Goal: Navigation & Orientation: Find specific page/section

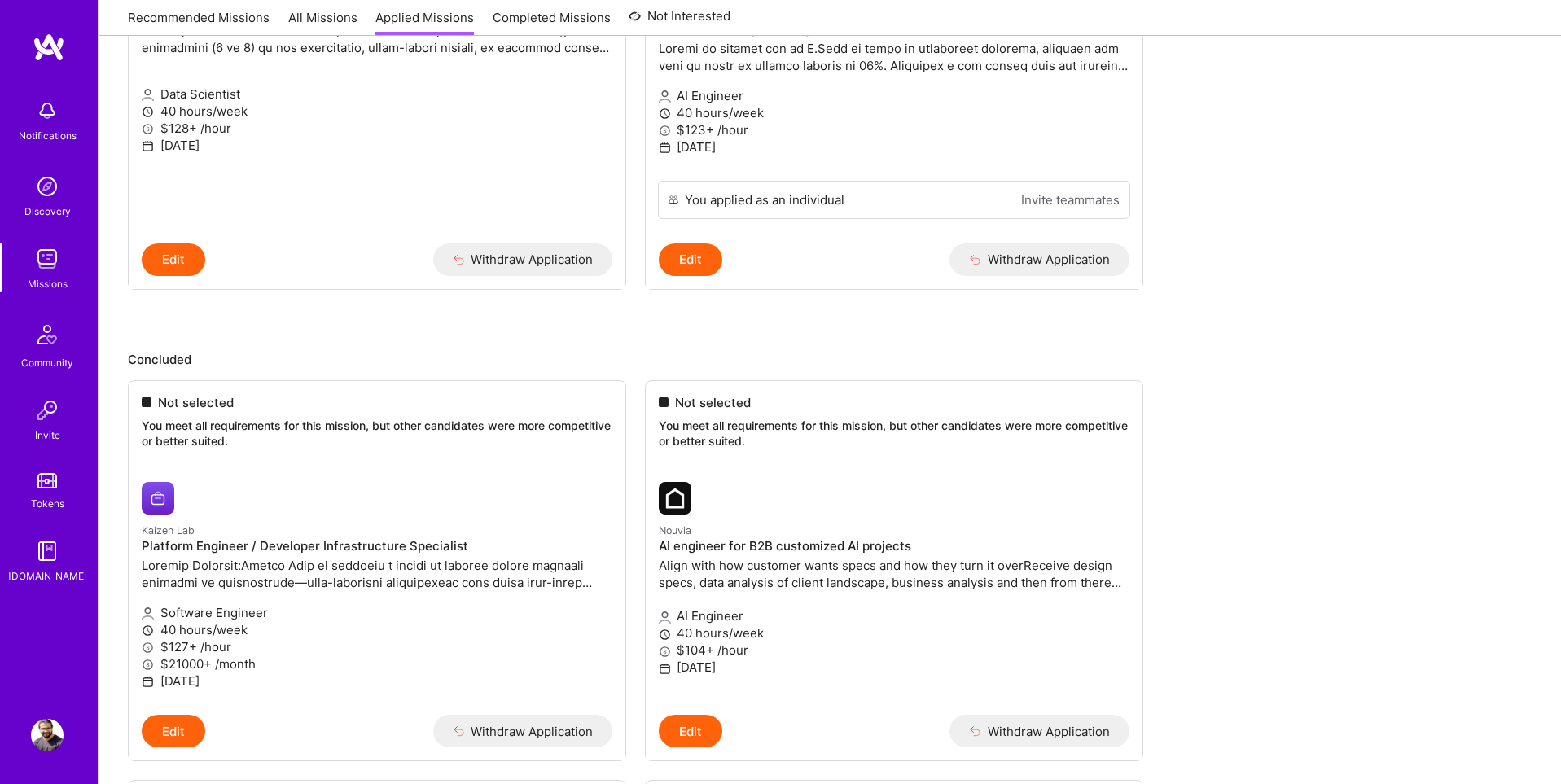
scroll to position [1671, 0]
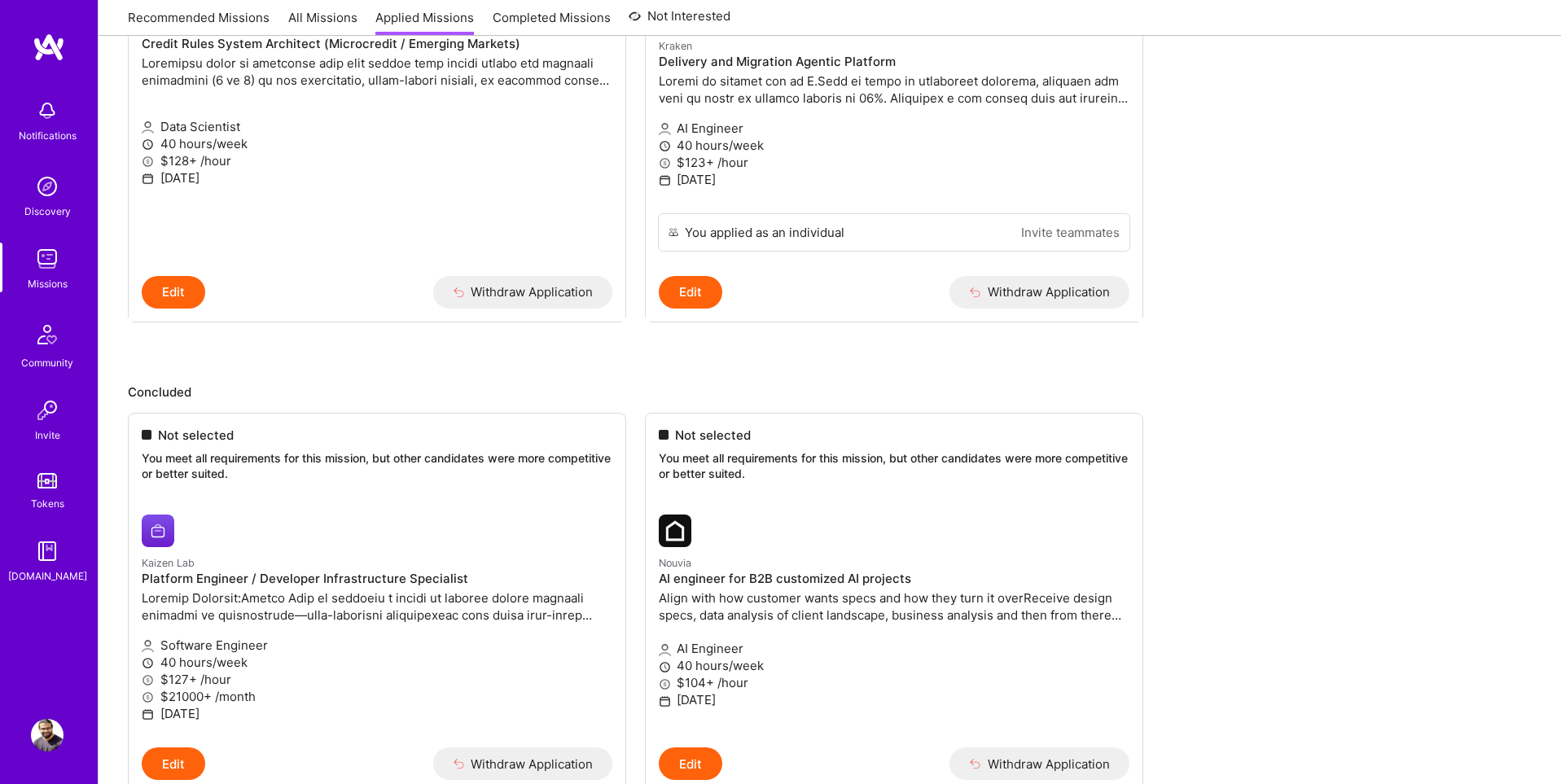
click at [49, 736] on img at bounding box center [47, 736] width 32 height 32
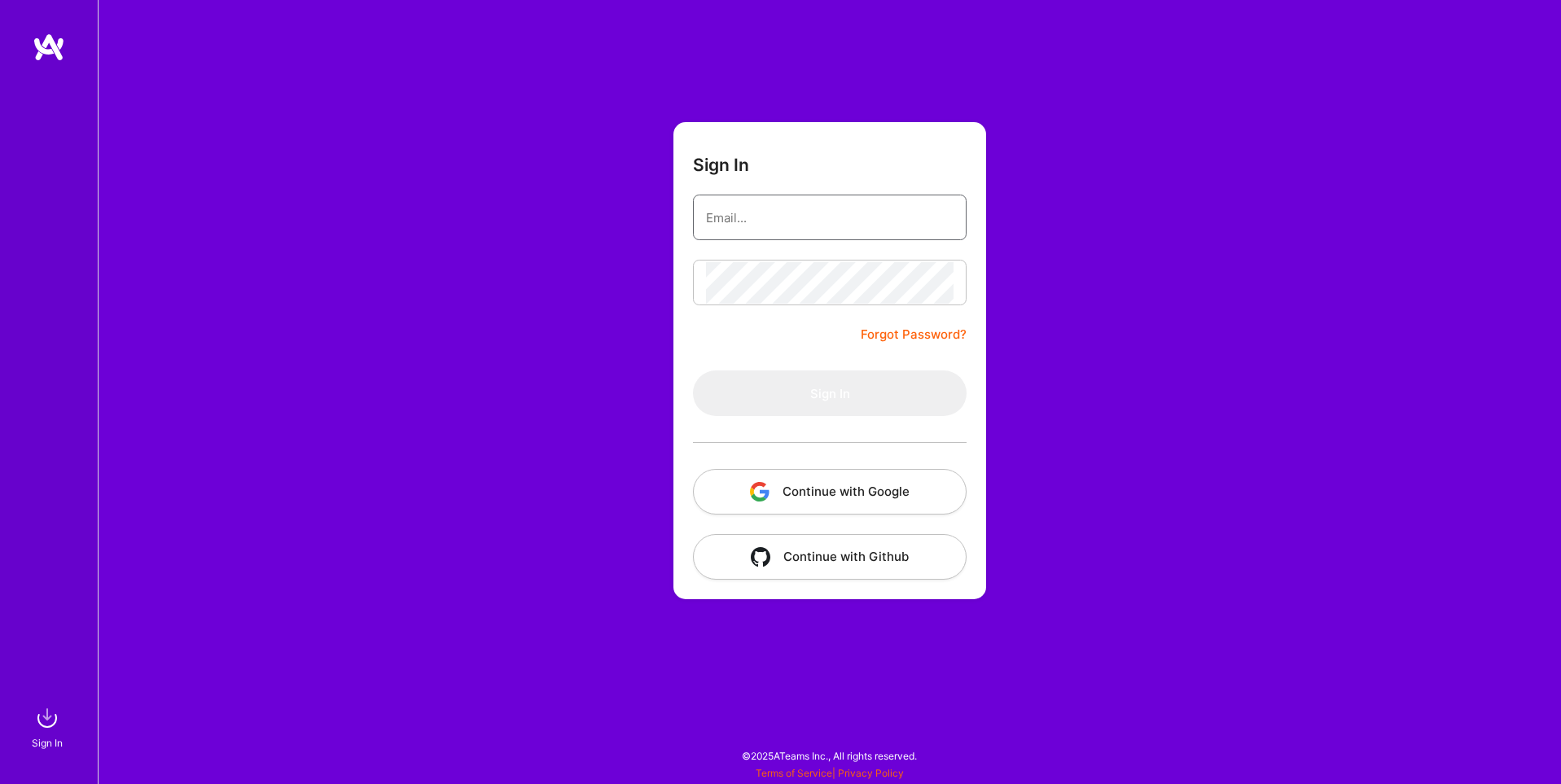
type input "sarahjanemills@gmail.com"
click at [889, 496] on button "Continue with Google" at bounding box center [830, 492] width 273 height 46
